Goal: Information Seeking & Learning: Learn about a topic

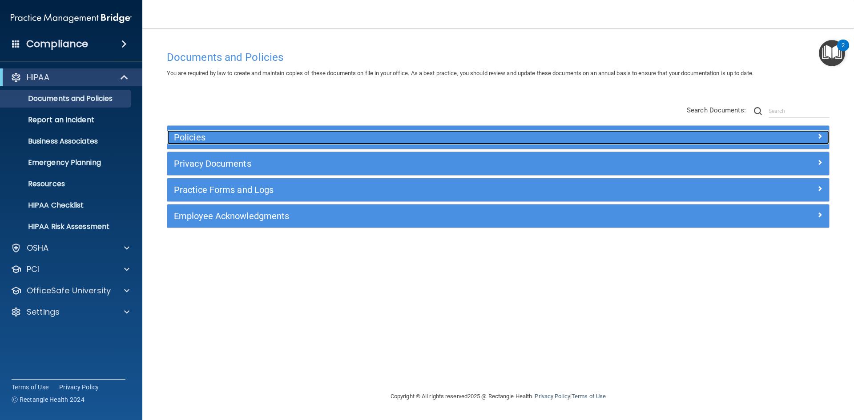
click at [207, 143] on div "Policies" at bounding box center [415, 137] width 496 height 14
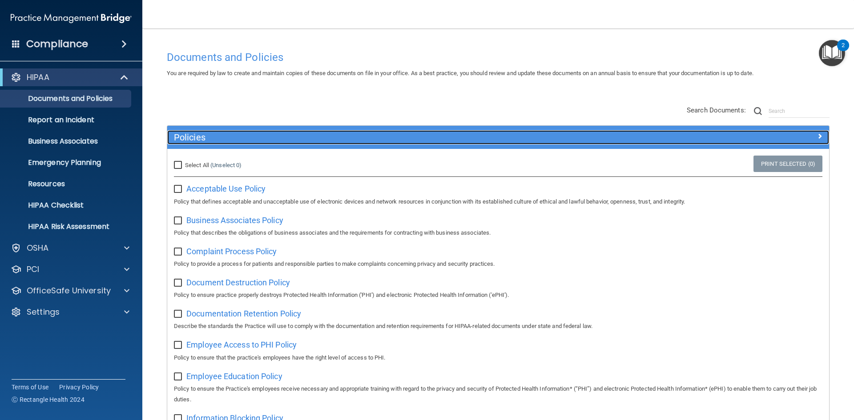
scroll to position [20, 0]
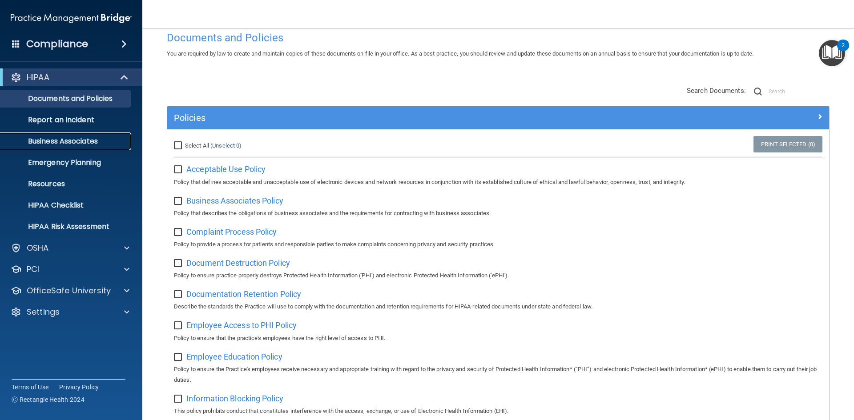
click at [76, 139] on p "Business Associates" at bounding box center [66, 141] width 121 height 9
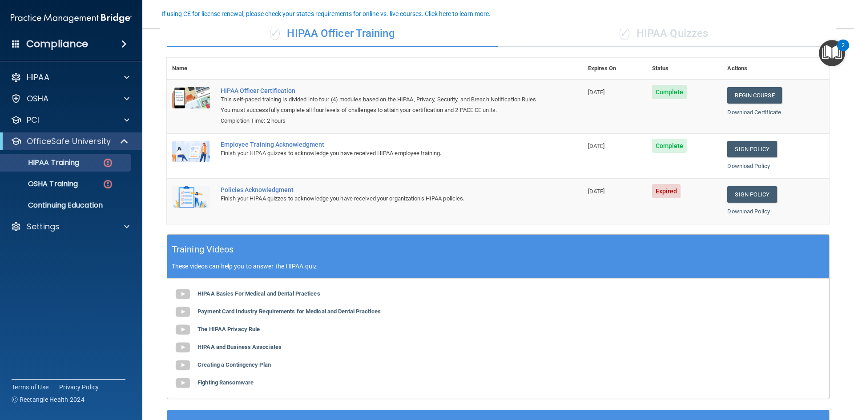
scroll to position [92, 0]
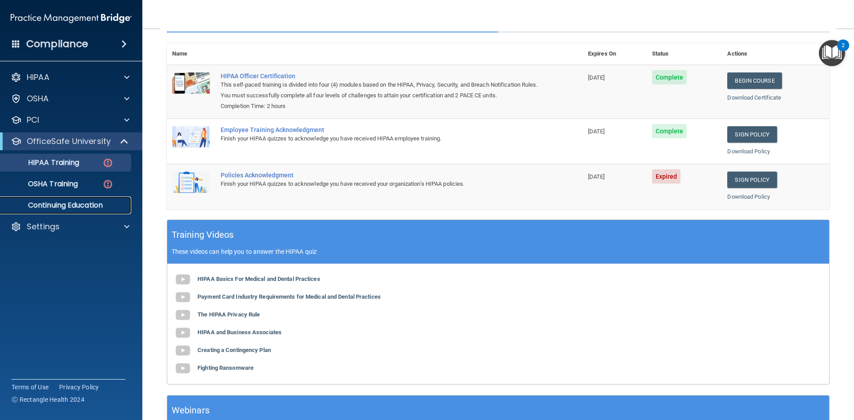
click at [30, 203] on p "Continuing Education" at bounding box center [66, 205] width 121 height 9
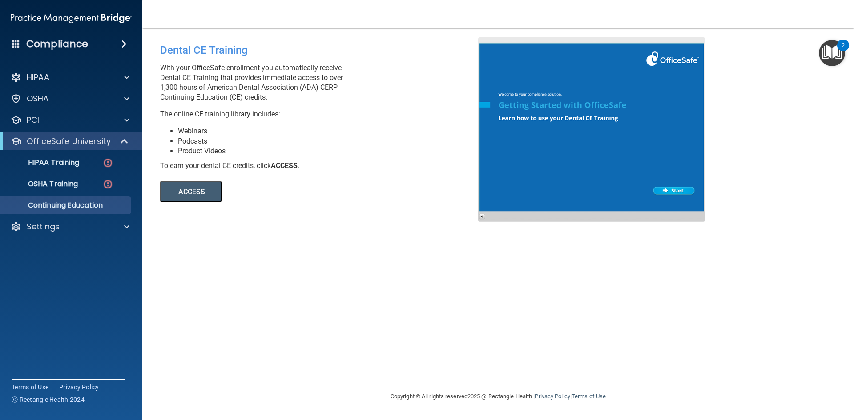
click at [191, 184] on button "ACCESS" at bounding box center [190, 191] width 61 height 21
